Goal: Task Accomplishment & Management: Manage account settings

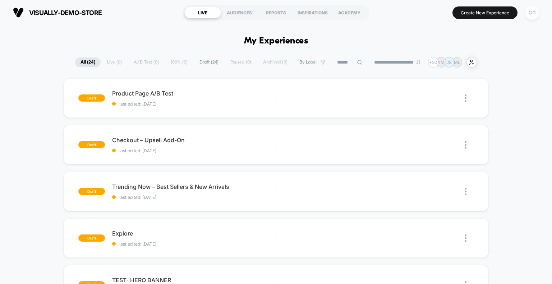
click at [530, 14] on div "CG" at bounding box center [532, 13] width 14 height 14
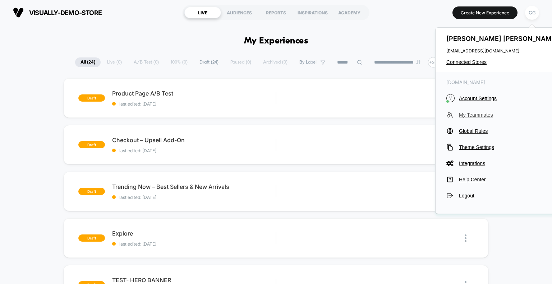
click at [483, 116] on span "My Teammates" at bounding box center [509, 115] width 101 height 6
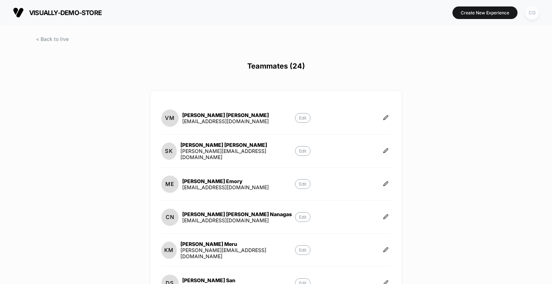
click at [533, 14] on div "CG" at bounding box center [532, 13] width 14 height 14
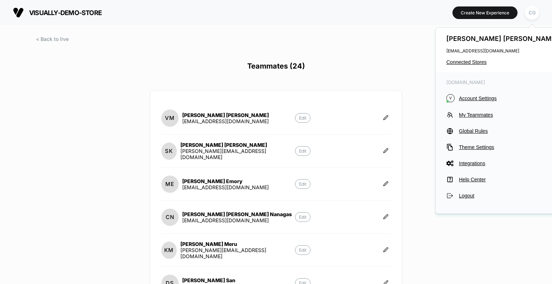
click at [397, 79] on div "visually-demo-store https://visually-demo-store.myshopify.com Create New Experi…" at bounding box center [276, 142] width 552 height 284
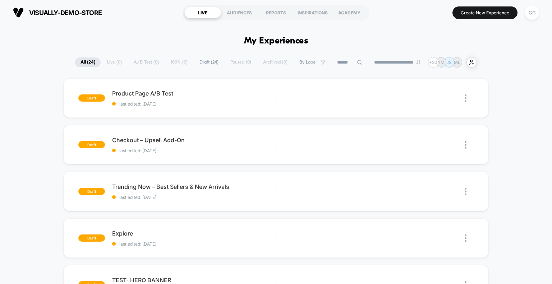
click at [144, 19] on section "visually-demo-store [URL][DOMAIN_NAME]" at bounding box center [94, 13] width 166 height 18
click at [529, 13] on div "CG" at bounding box center [532, 13] width 14 height 14
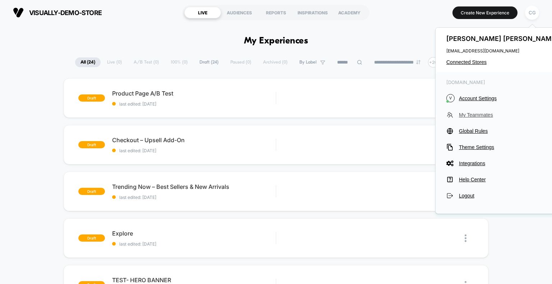
click at [481, 114] on span "My Teammates" at bounding box center [509, 115] width 101 height 6
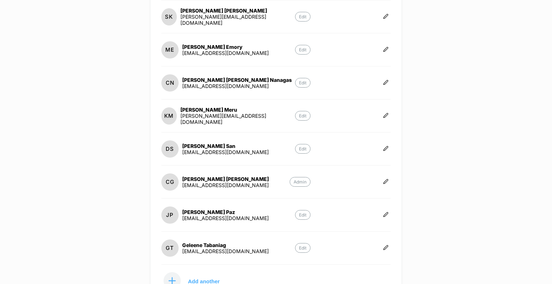
scroll to position [201, 0]
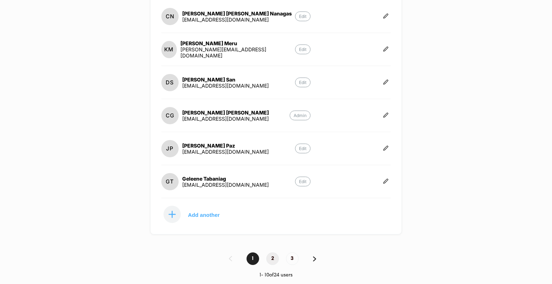
click at [272, 255] on span "2" at bounding box center [272, 259] width 13 height 13
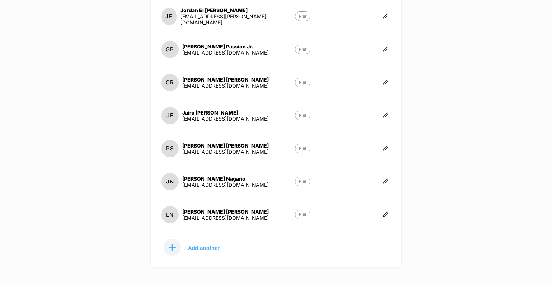
click at [96, 195] on div "visually-demo-store [URL][DOMAIN_NAME] Create New Experience CG Teammates (24) …" at bounding box center [276, 142] width 552 height 284
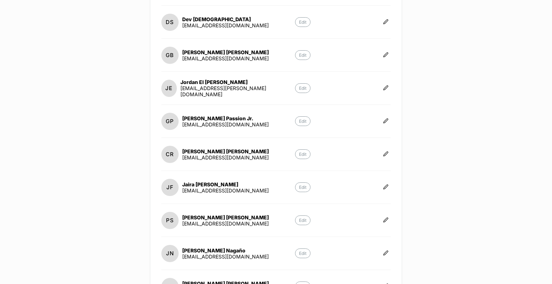
scroll to position [234, 0]
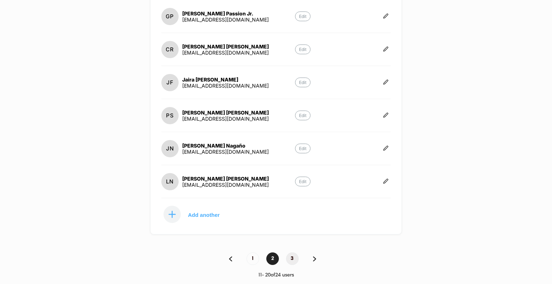
click at [290, 257] on span "3" at bounding box center [292, 259] width 13 height 13
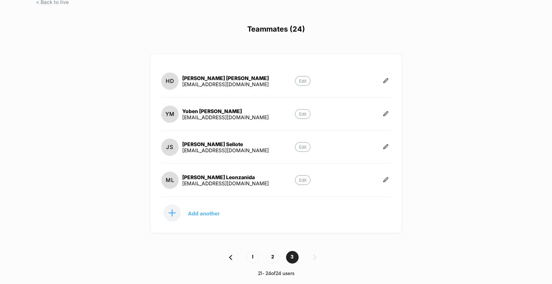
scroll to position [36, 0]
click at [50, 154] on div "visually-demo-store [URL][DOMAIN_NAME] Create New Experience CG Teammates (24) …" at bounding box center [276, 142] width 552 height 284
